Goal: Use online tool/utility

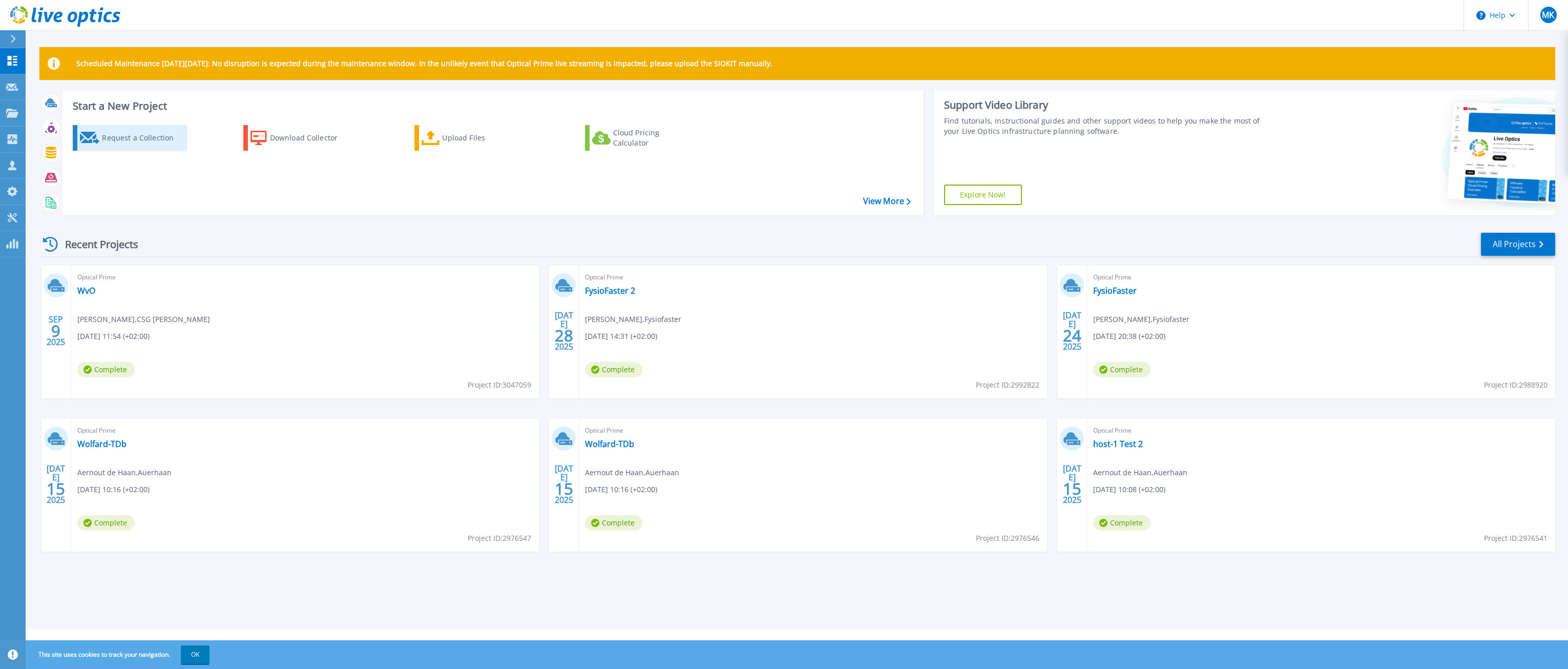
click at [136, 134] on div "Request a Collection" at bounding box center [142, 137] width 82 height 20
click at [8, 217] on icon at bounding box center [12, 217] width 12 height 10
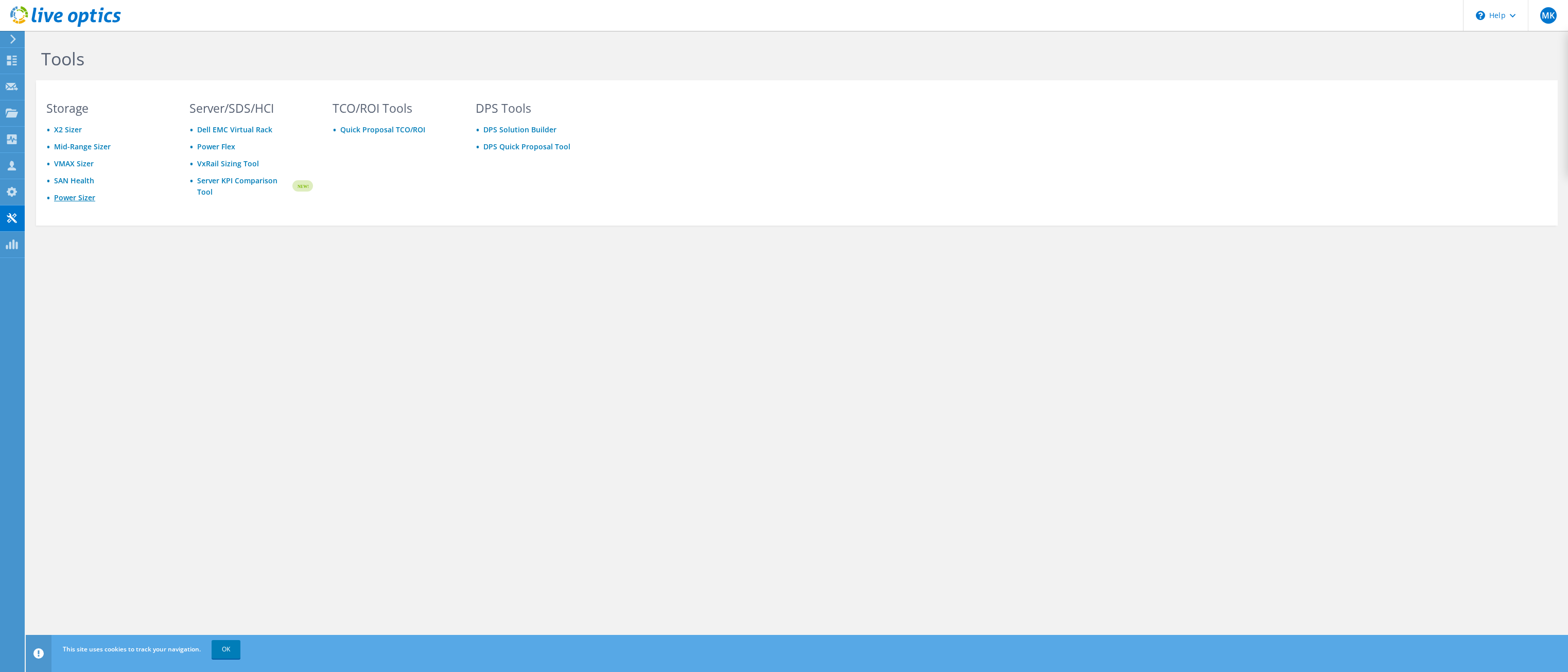
click at [82, 195] on link "Power Sizer" at bounding box center [75, 197] width 41 height 10
